Goal: Find contact information: Find contact information

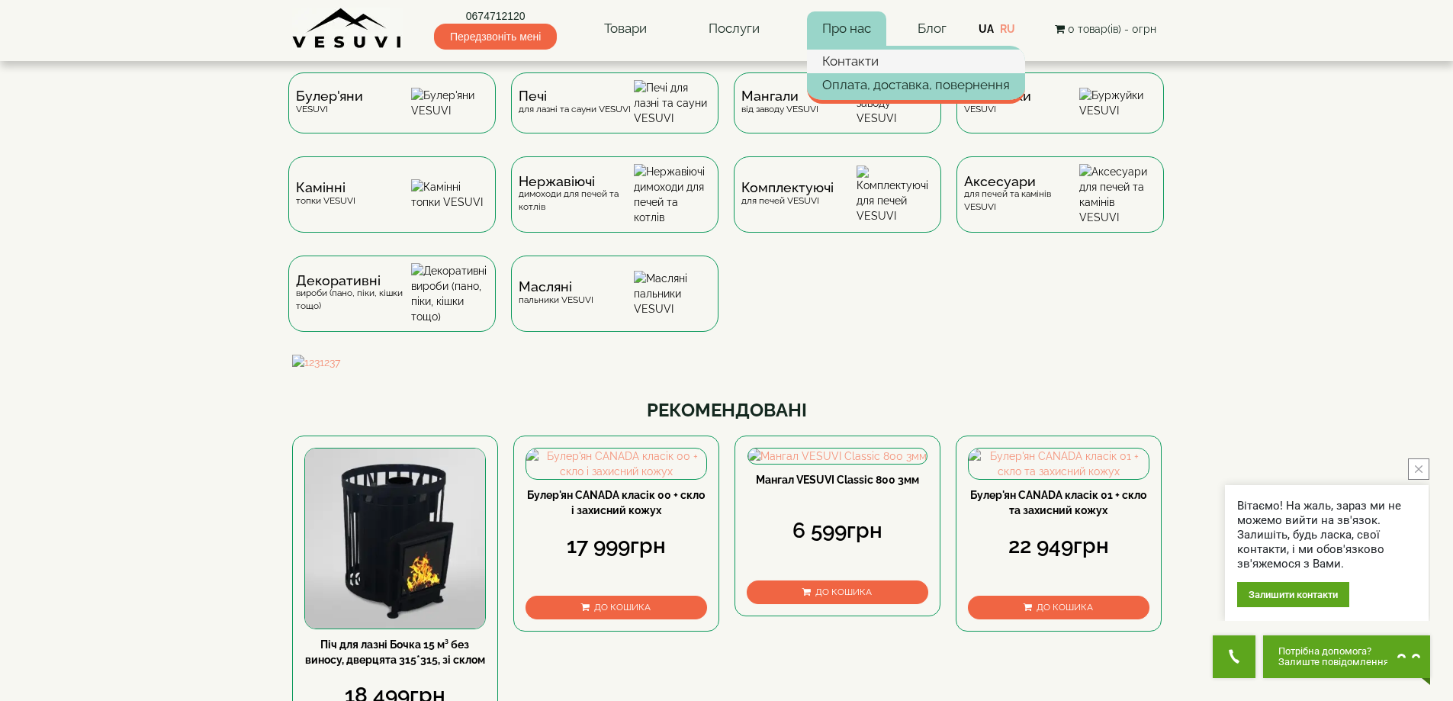
click at [847, 57] on link "Контакти" at bounding box center [916, 61] width 218 height 23
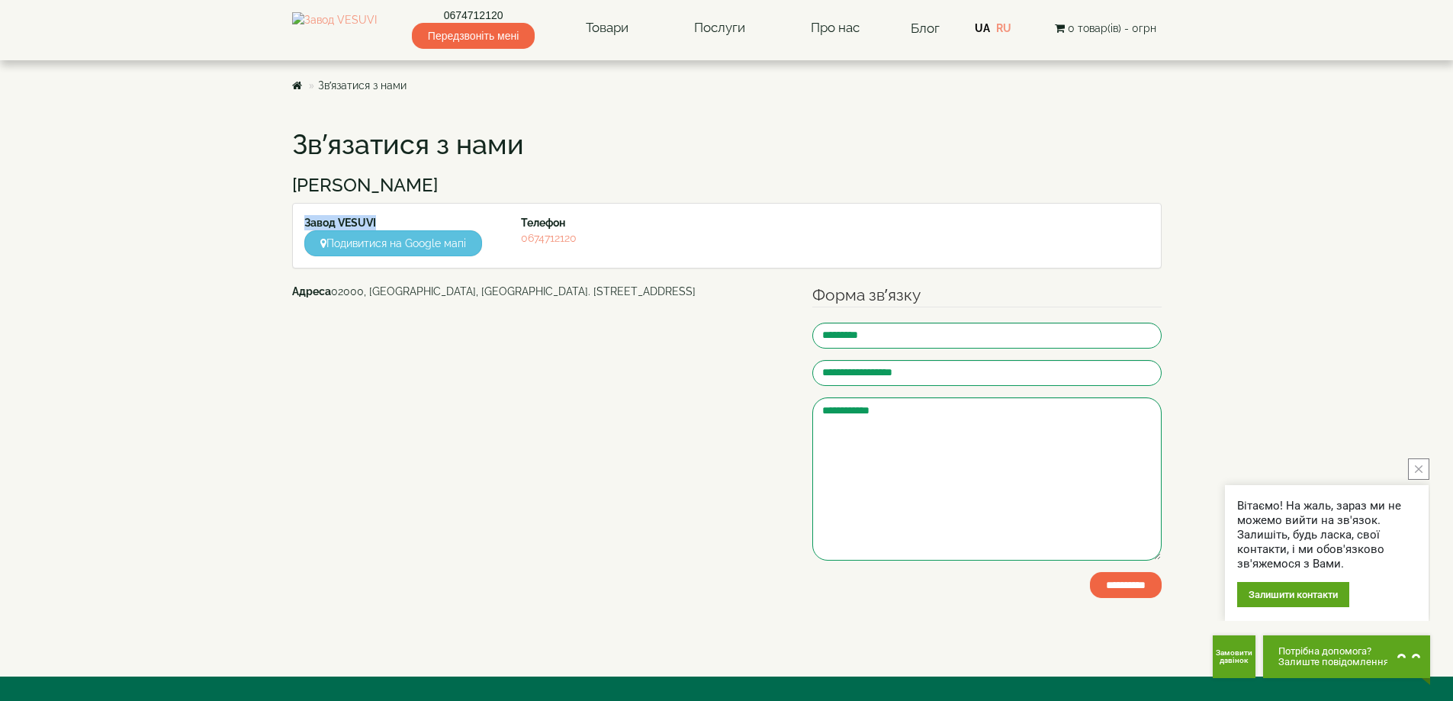
drag, startPoint x: 304, startPoint y: 220, endPoint x: 405, endPoint y: 216, distance: 100.8
click at [382, 216] on div "Завод VESUVI Подивитися на Google мапі" at bounding box center [401, 235] width 217 height 41
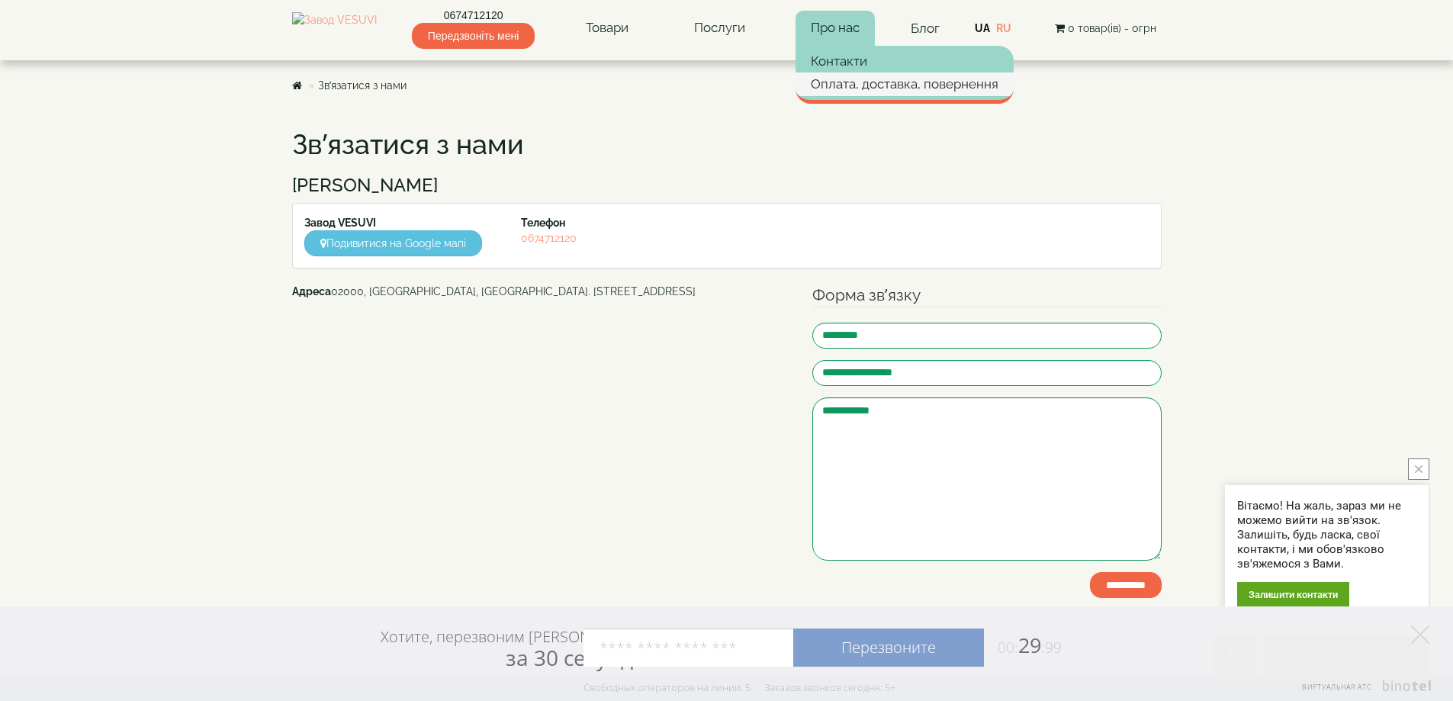
click at [856, 90] on link "Оплата, доставка, повернення" at bounding box center [904, 83] width 218 height 23
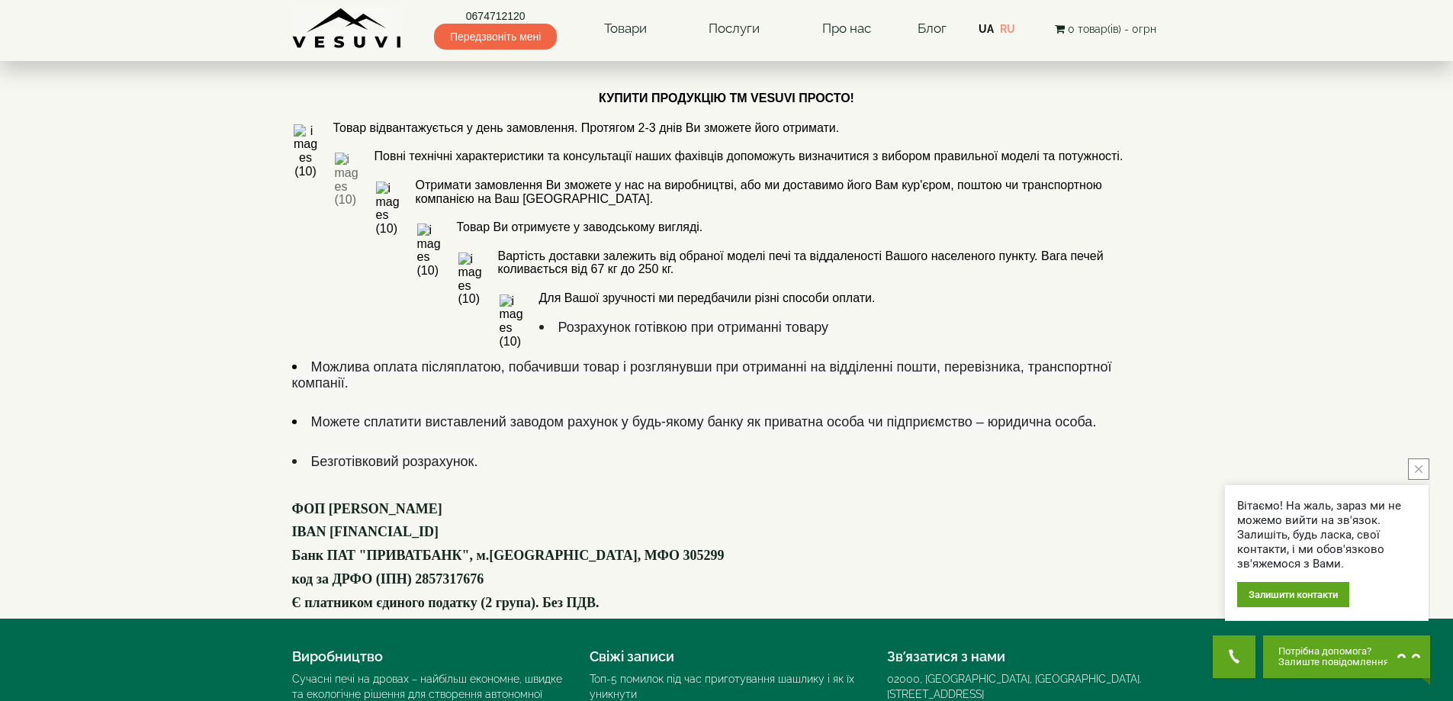
scroll to position [824, 0]
